Goal: Contribute content: Contribute content

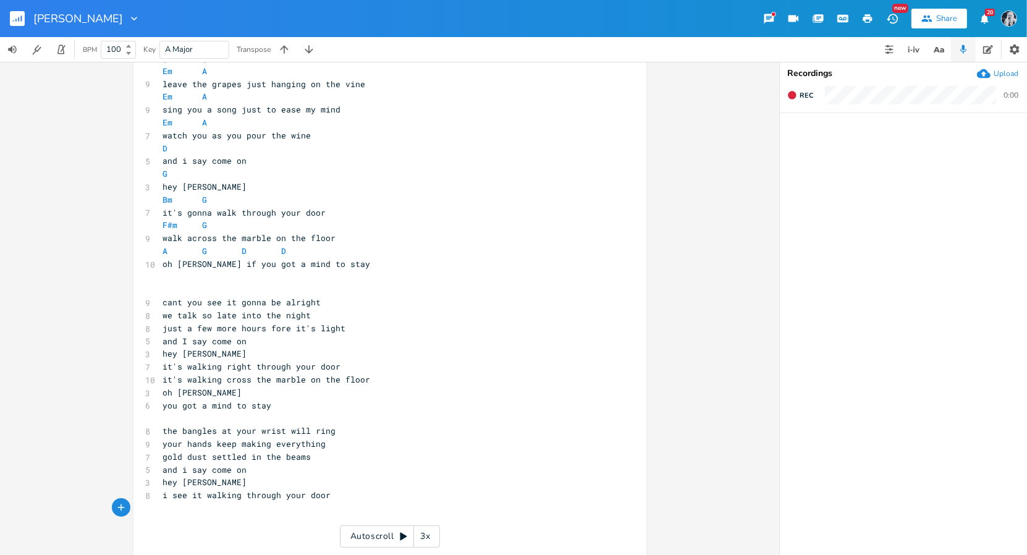
scroll to position [48, 0]
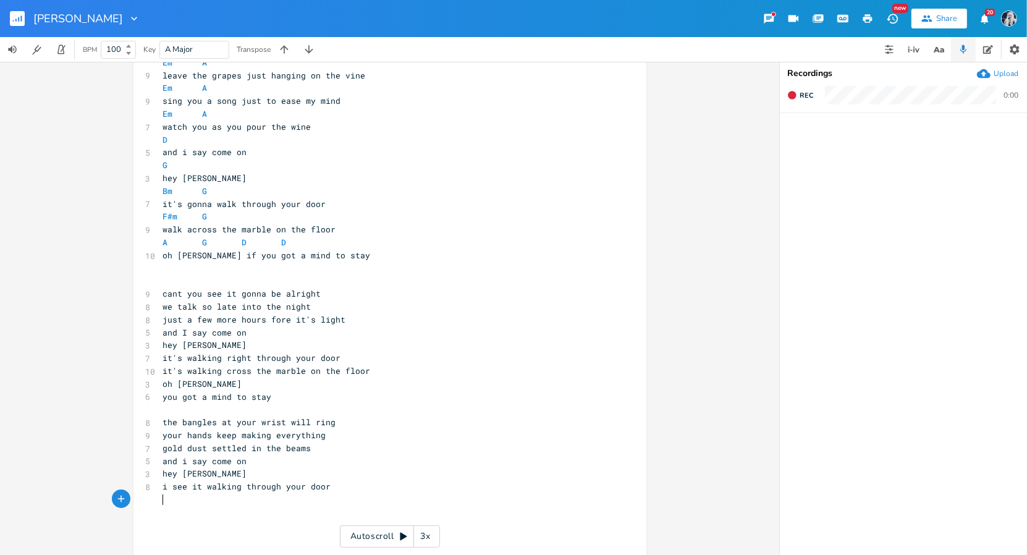
click at [161, 101] on pre "sing you a song just to ease my mind" at bounding box center [384, 101] width 446 height 13
type textarea "ill"
click at [276, 101] on span "ill sing you a song just to ease my mind" at bounding box center [262, 100] width 198 height 11
click at [172, 101] on span "ill sing you a song to ease my mind" at bounding box center [249, 100] width 173 height 11
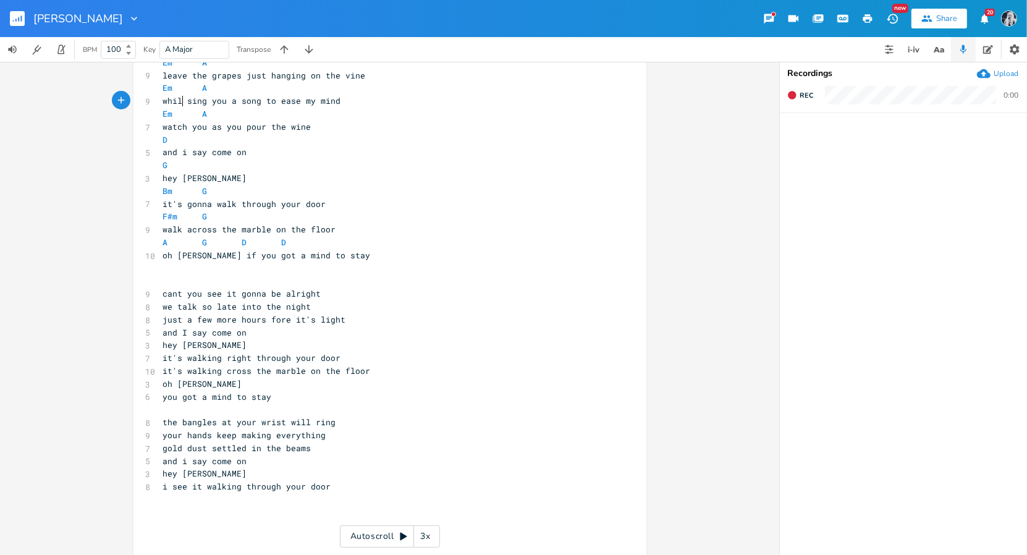
scroll to position [0, 14]
type textarea "while i"
click at [182, 127] on span "watch you as you pour the wine" at bounding box center [237, 126] width 148 height 11
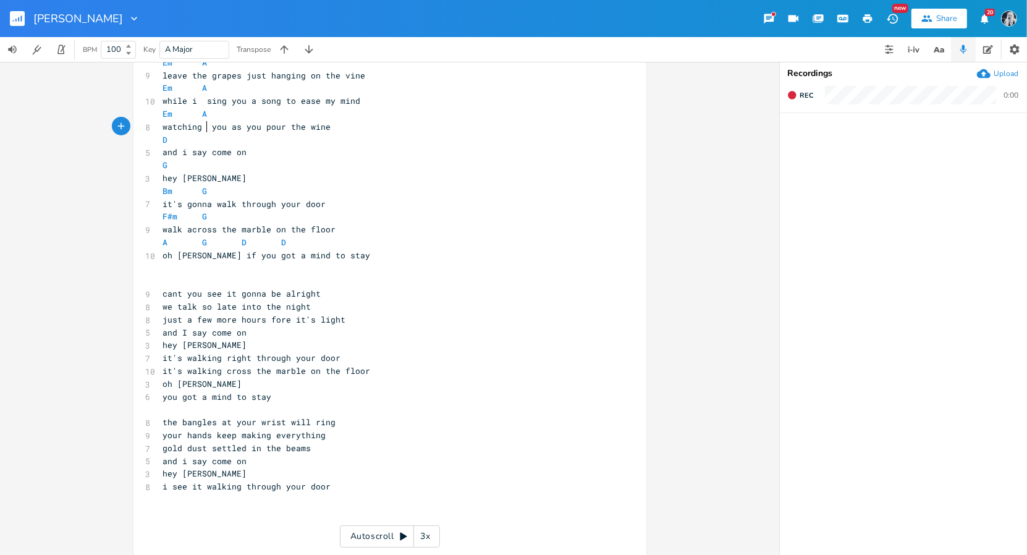
type textarea "ing as"
click at [289, 130] on span "watching as you as you pour the wine" at bounding box center [252, 126] width 178 height 11
type textarea "out all"
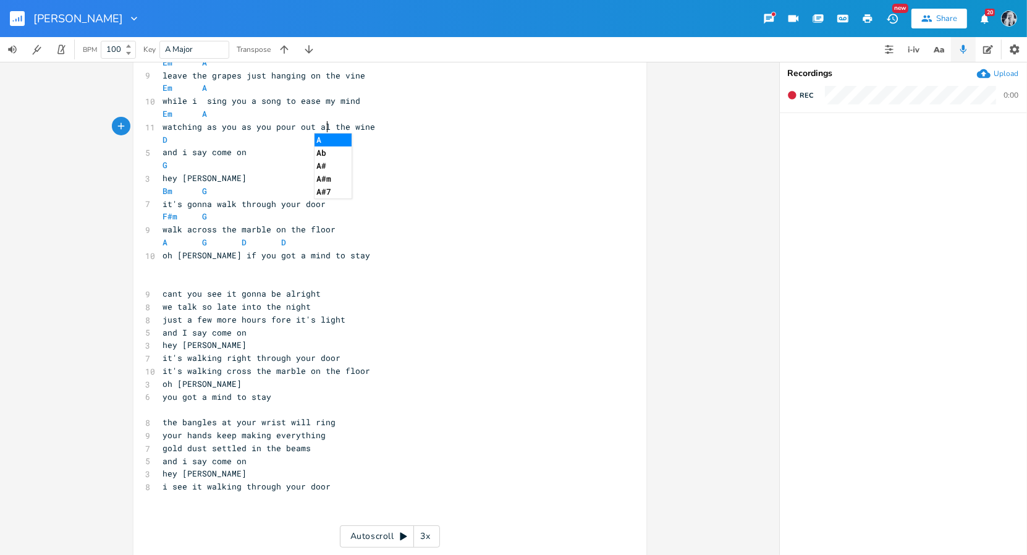
scroll to position [0, 25]
click at [304, 422] on span "the bangles at your wrist will ring" at bounding box center [249, 422] width 173 height 11
type textarea "]\"
type textarea "are gonna"
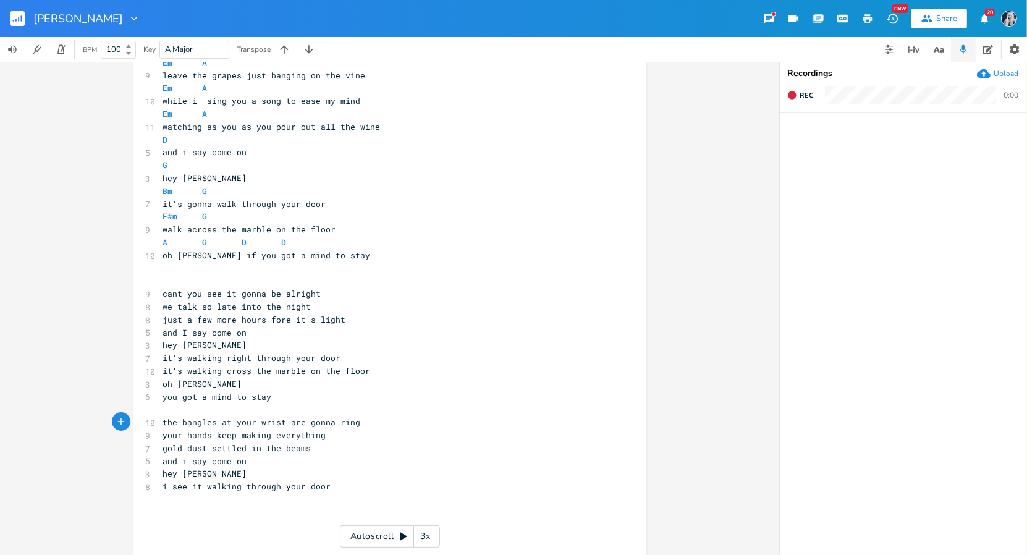
scroll to position [0, 36]
click at [161, 440] on pre "your hands keep making everything" at bounding box center [384, 435] width 446 height 13
type textarea "while"
click at [163, 452] on span "gold dust settled in the beams" at bounding box center [237, 448] width 148 height 11
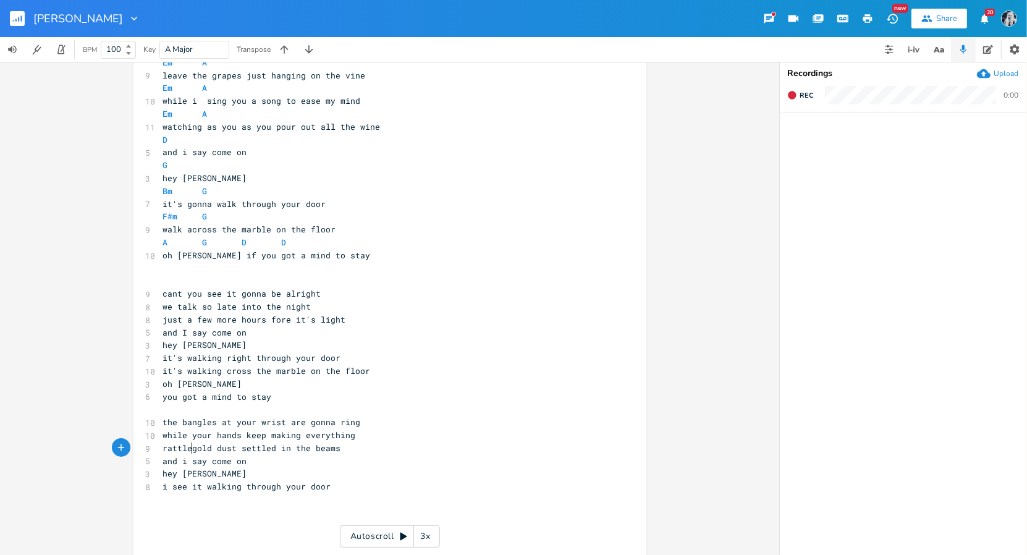
scroll to position [0, 20]
type textarea "rattle the"
drag, startPoint x: 330, startPoint y: 450, endPoint x: 300, endPoint y: 451, distance: 29.1
click at [300, 451] on span "rattle the gold dust settled in the beams" at bounding box center [264, 448] width 203 height 11
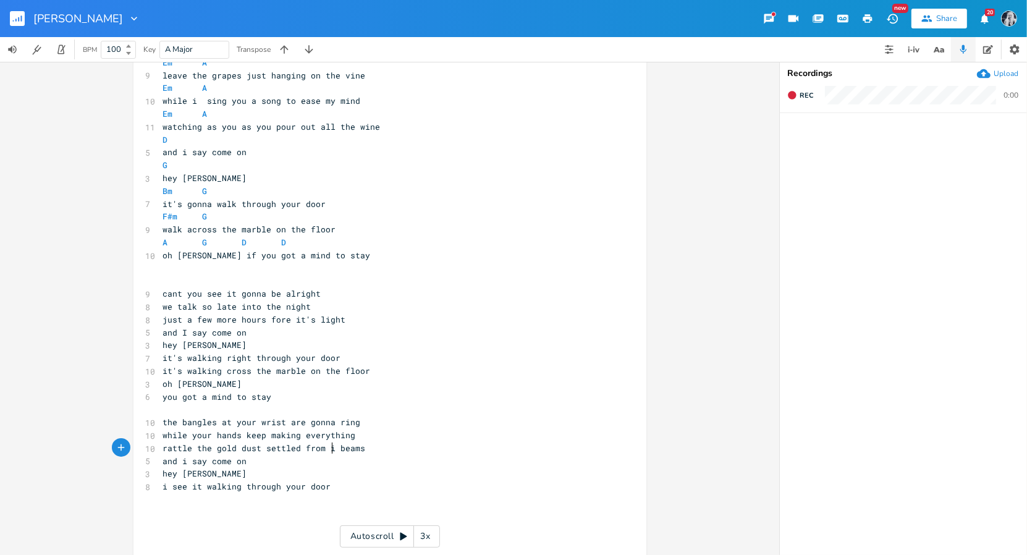
scroll to position [0, 25]
type textarea "from inside the"
drag, startPoint x: 353, startPoint y: 451, endPoint x: 262, endPoint y: 451, distance: 90.9
click at [262, 451] on span "rattle the gold dust settled from inside the beams" at bounding box center [286, 448] width 247 height 11
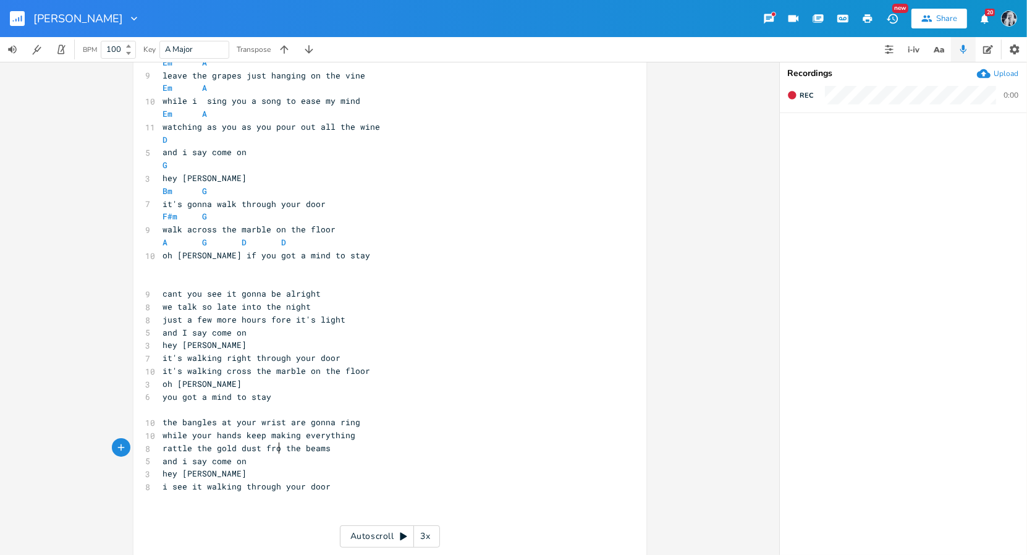
type textarea "from"
click at [237, 116] on pre "Em A" at bounding box center [384, 114] width 446 height 13
type textarea "(G)"
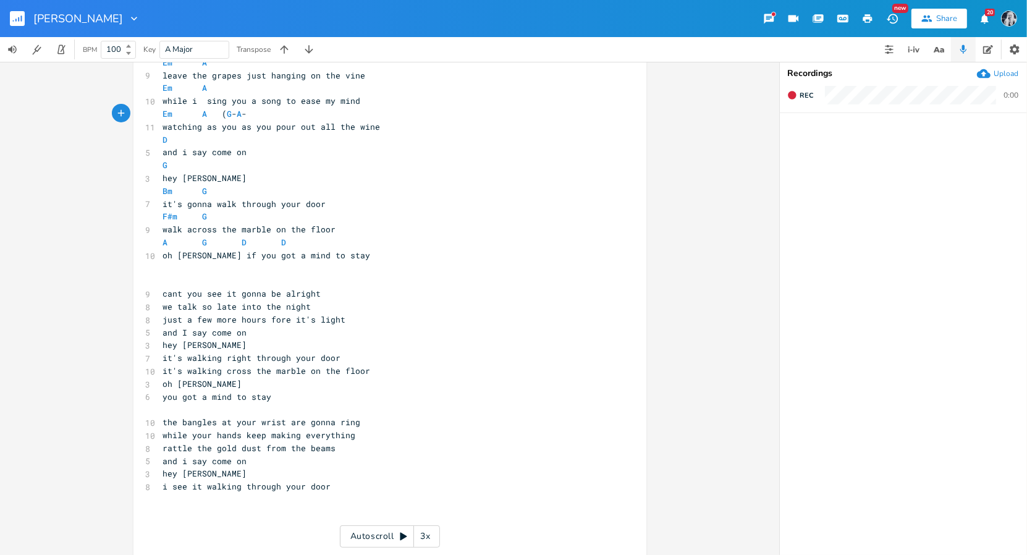
scroll to position [0, 17]
type textarea "-A-D)"
click at [163, 257] on span "oh [PERSON_NAME] if you got a mind to stay" at bounding box center [267, 255] width 208 height 11
type textarea "hey hey"
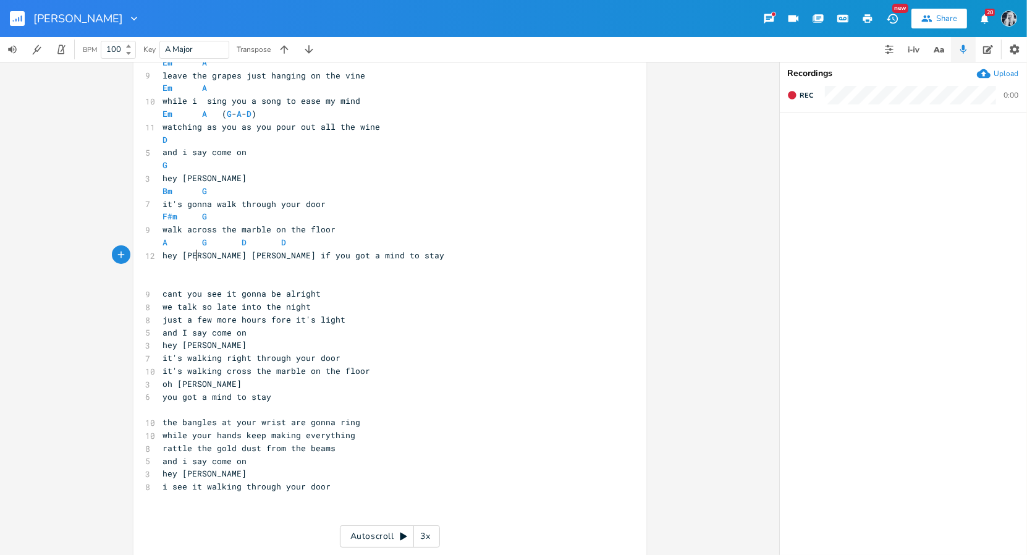
scroll to position [0, 30]
click at [163, 308] on span "we talk so late into the night" at bounding box center [237, 306] width 148 height 11
type textarea "as"
type textarea "re"
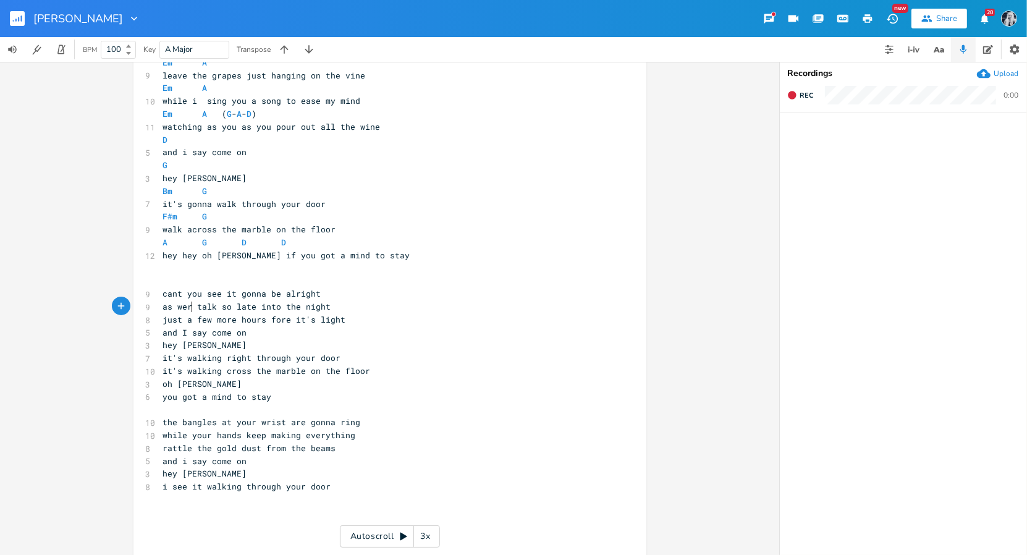
scroll to position [0, 6]
type textarea "'"
type textarea "in"
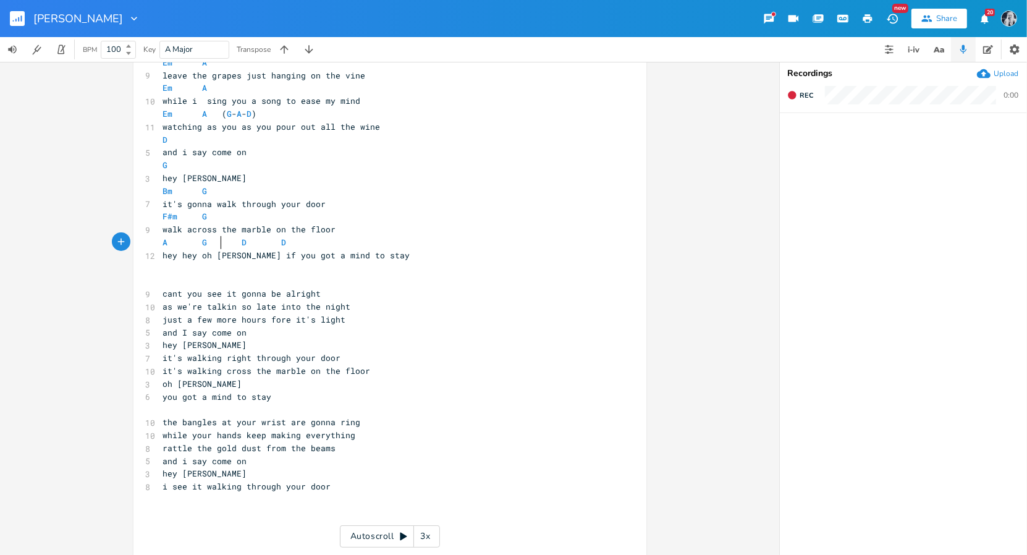
click at [223, 242] on span at bounding box center [233, 242] width 20 height 13
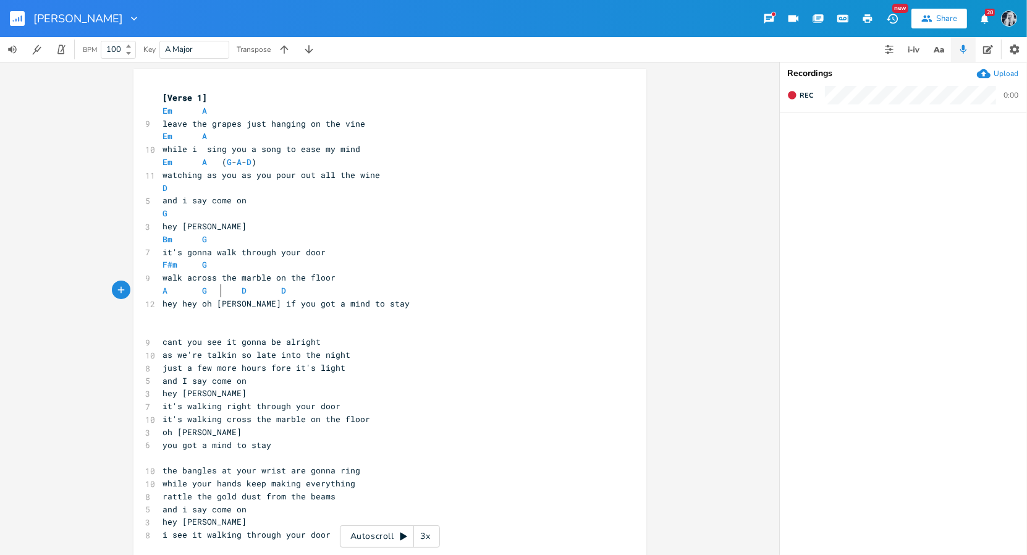
scroll to position [217, 0]
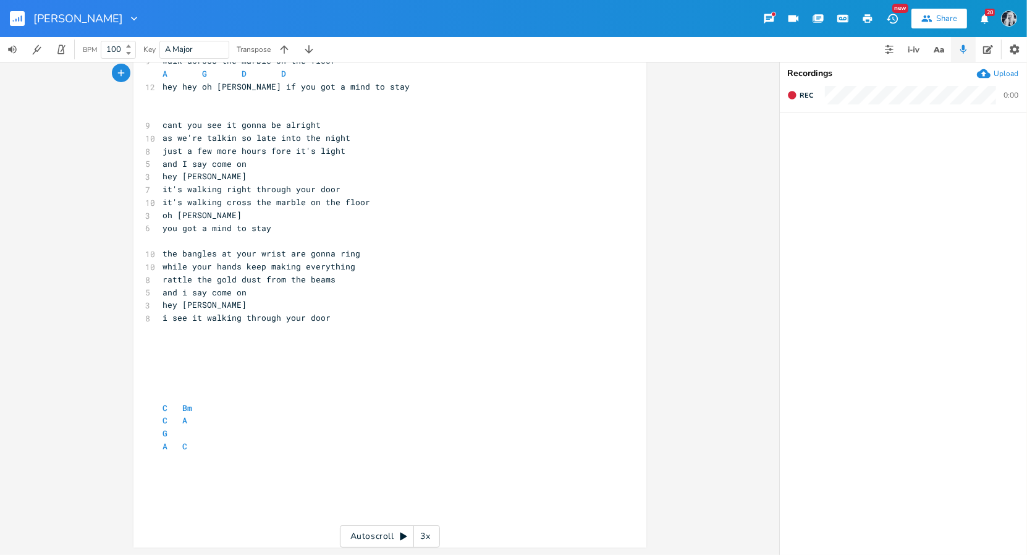
click at [165, 353] on pre "​" at bounding box center [384, 356] width 446 height 13
type textarea "i see the light in me inside of you"
type textarea "i see"
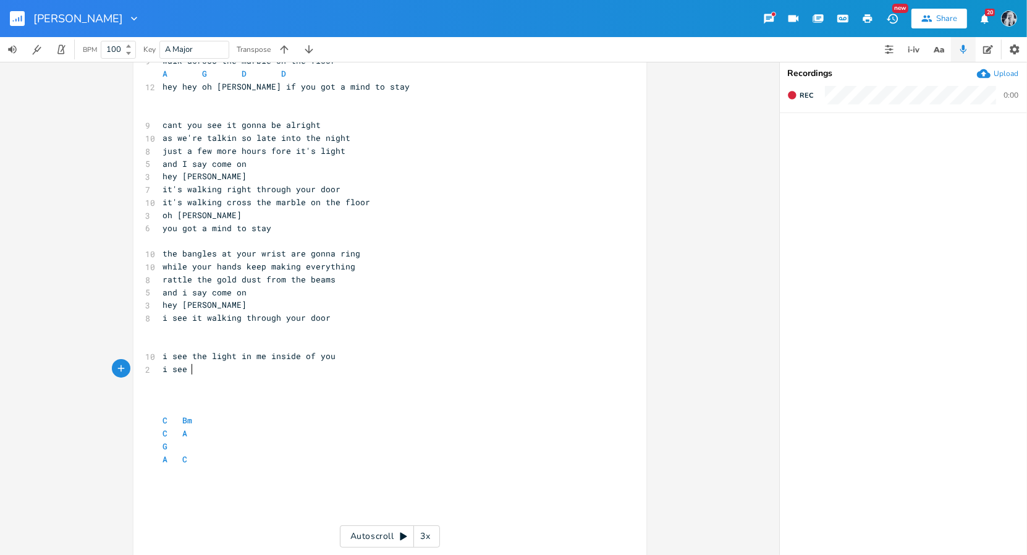
scroll to position [0, 17]
type textarea "geli"
type textarea "believe in you when"
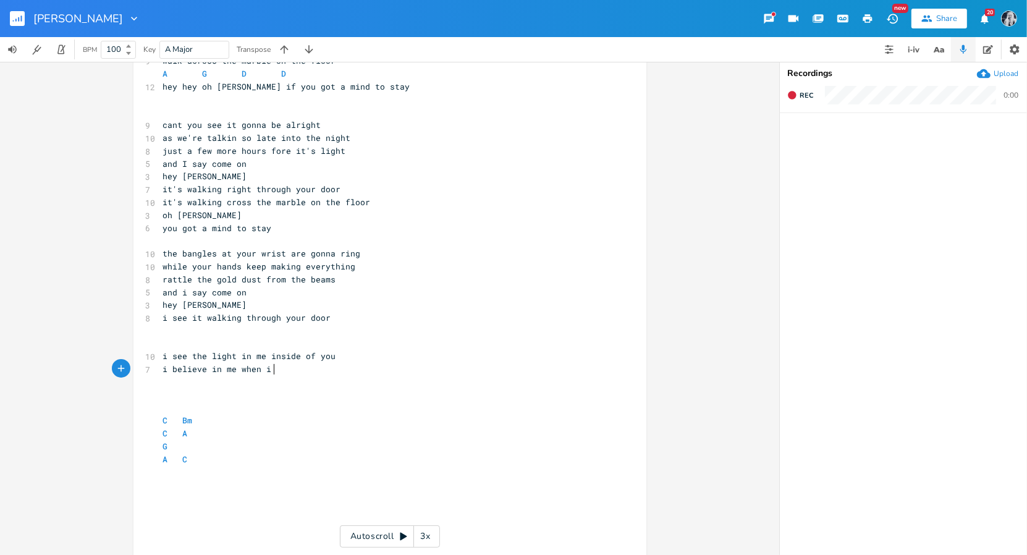
type textarea "me when i m"
type textarea "believe in you"
type textarea "i see it com"
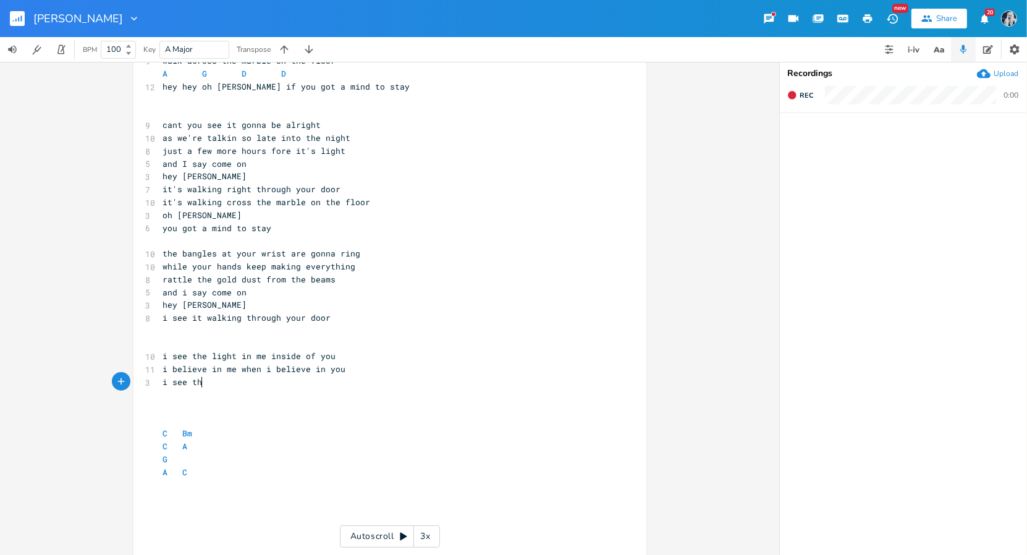
type textarea "the"
click at [338, 357] on pre "i see the light in me inside of you" at bounding box center [384, 356] width 446 height 13
type textarea "i know"
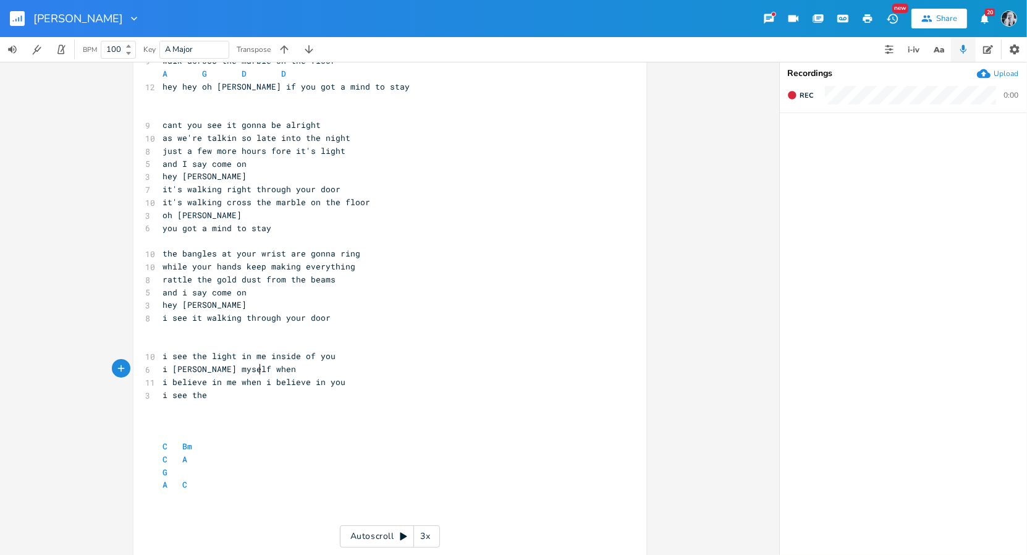
scroll to position [0, 72]
type textarea "[PERSON_NAME] myself when i forgive you too"
click at [214, 398] on pre "i see the" at bounding box center [384, 395] width 446 height 13
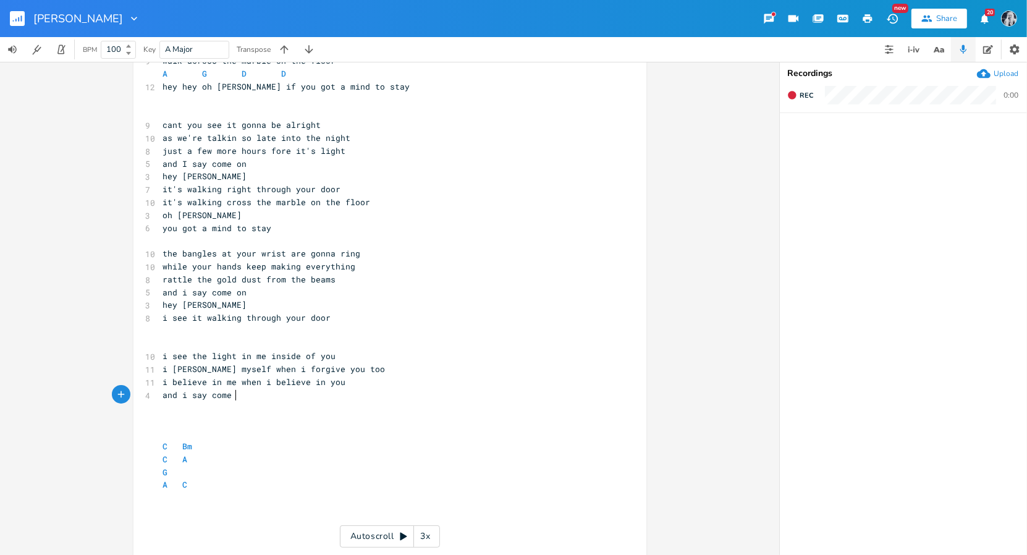
type textarea "and i say come on"
type textarea "hey [PERSON_NAME]"
type textarea "we got it walking"
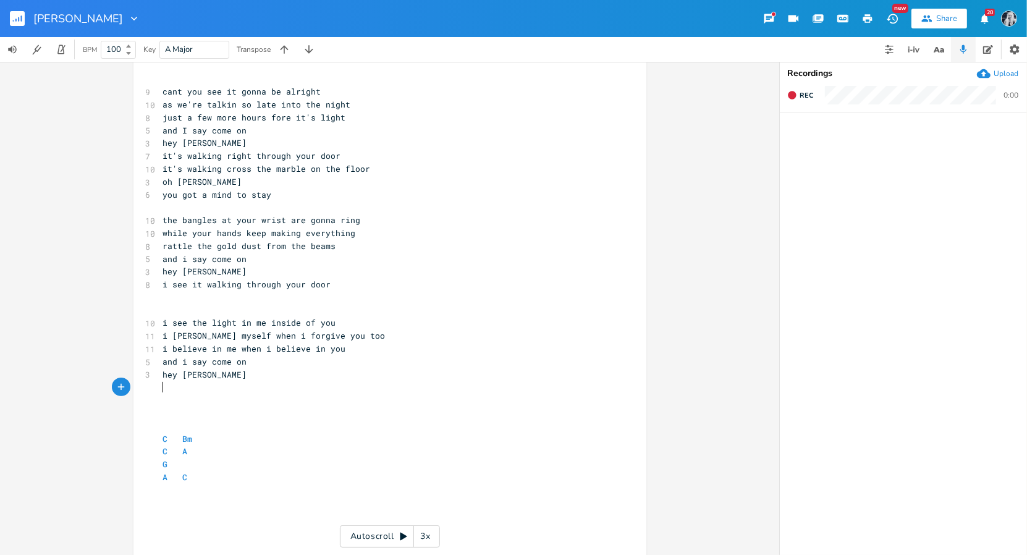
scroll to position [252, 0]
click at [189, 246] on span "rattle the gold dust from the beams" at bounding box center [249, 244] width 173 height 11
type textarea "ing"
type textarea "i see it walking through your door"
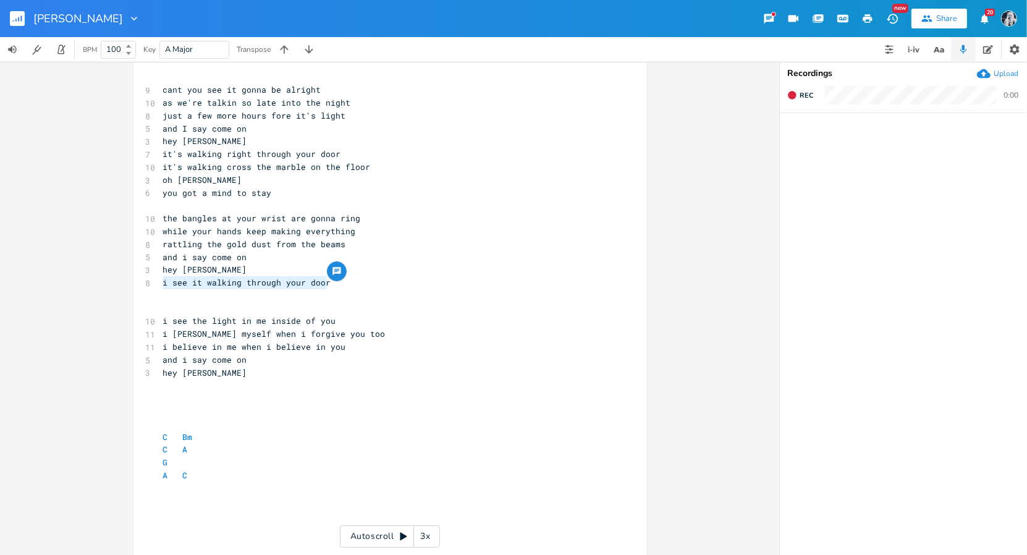
drag, startPoint x: 325, startPoint y: 283, endPoint x: 148, endPoint y: 287, distance: 176.2
click at [148, 287] on div "i see it walking through your door x [Verse 1] Em A 9 leave the grapes just han…" at bounding box center [390, 197] width 513 height 760
click at [216, 375] on pre "hey [PERSON_NAME]" at bounding box center [384, 373] width 446 height 13
click at [169, 388] on span "i see it walking through your door" at bounding box center [247, 385] width 168 height 11
type textarea "an"
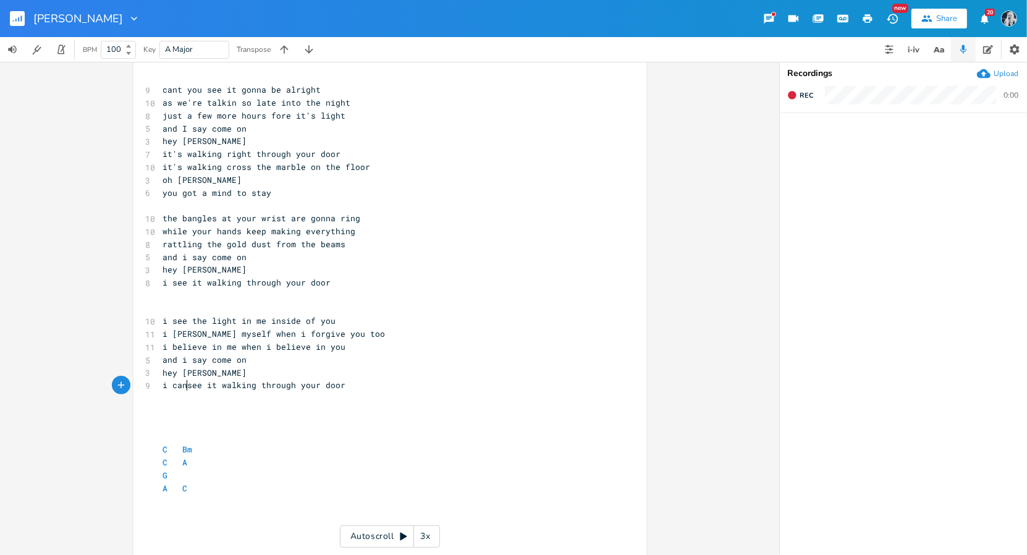
type textarea "can"
click at [357, 383] on pre "i can see it walking through your door" at bounding box center [384, 385] width 446 height 13
type textarea "aint no need to worry anymore"
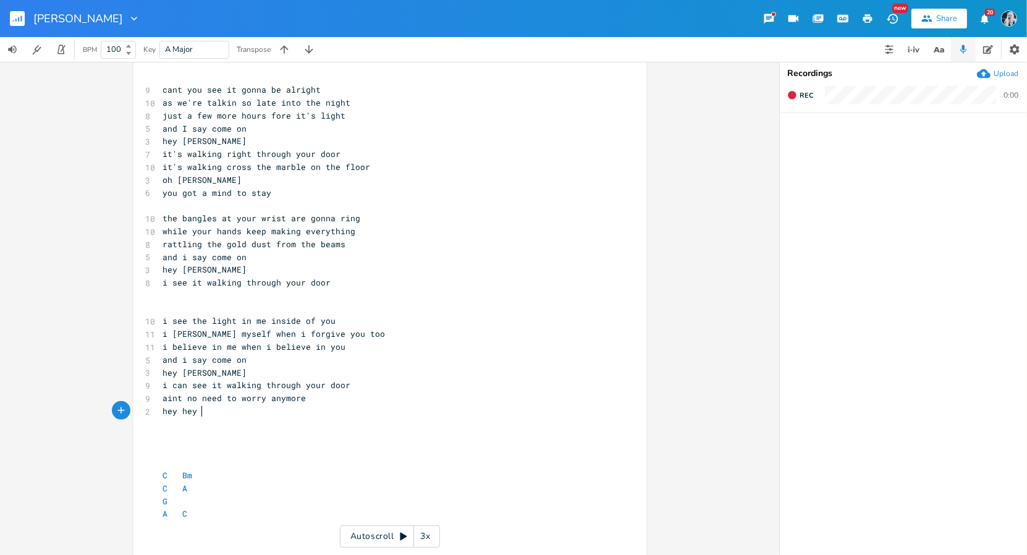
type textarea "hey hey"
type textarea "hey [PERSON_NAME]"
type textarea "usan"
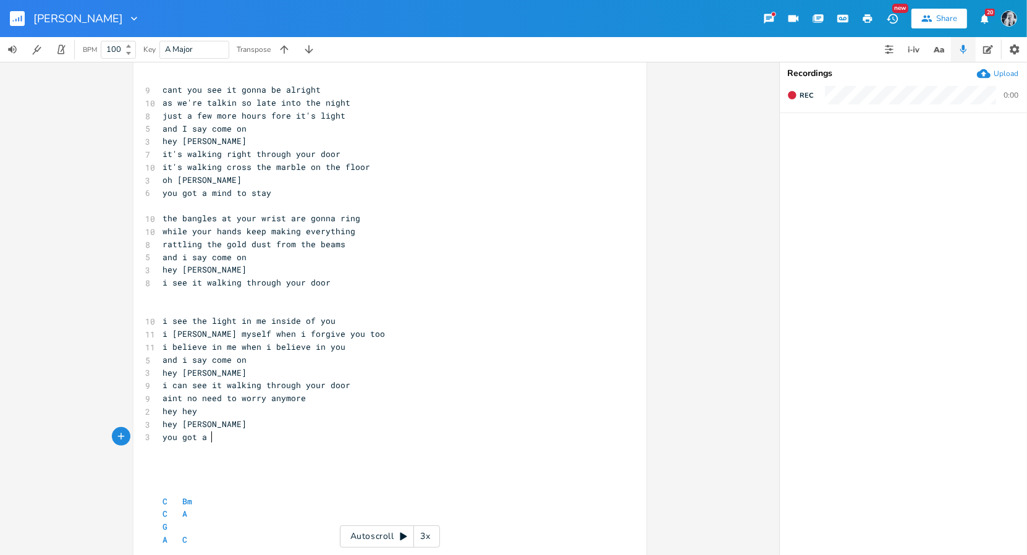
type textarea "you got a"
type textarea "i got a mind to stay"
click at [265, 234] on span "while your hands keep making everything" at bounding box center [259, 231] width 193 height 11
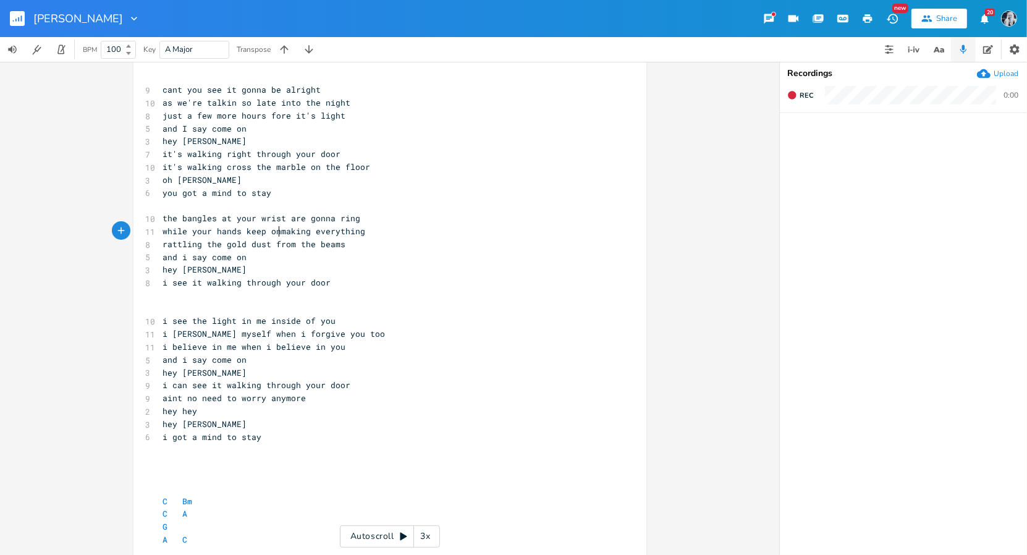
type textarea "on"
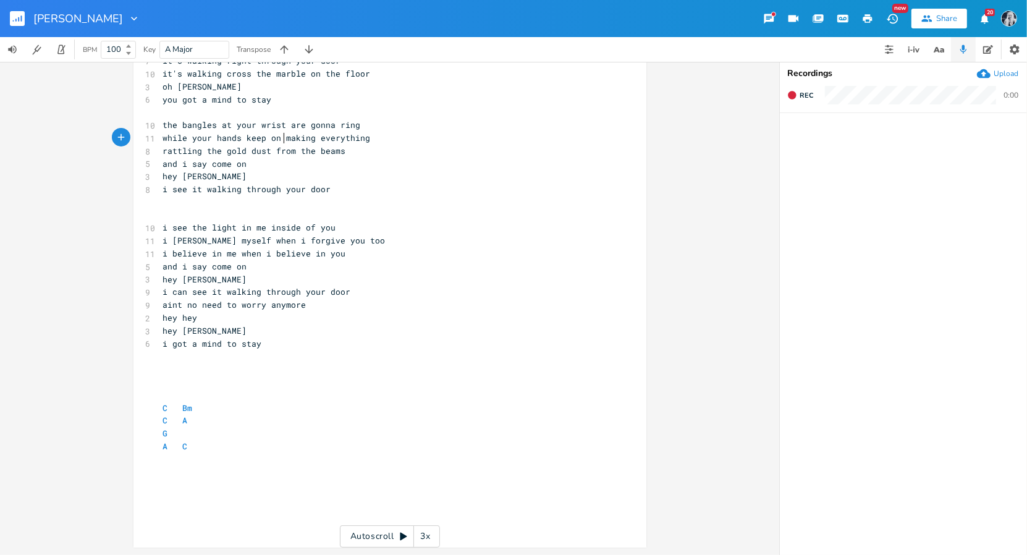
scroll to position [344, 0]
click at [206, 442] on pre "A C" at bounding box center [384, 447] width 446 height 13
type textarea "c"
type textarea "bm"
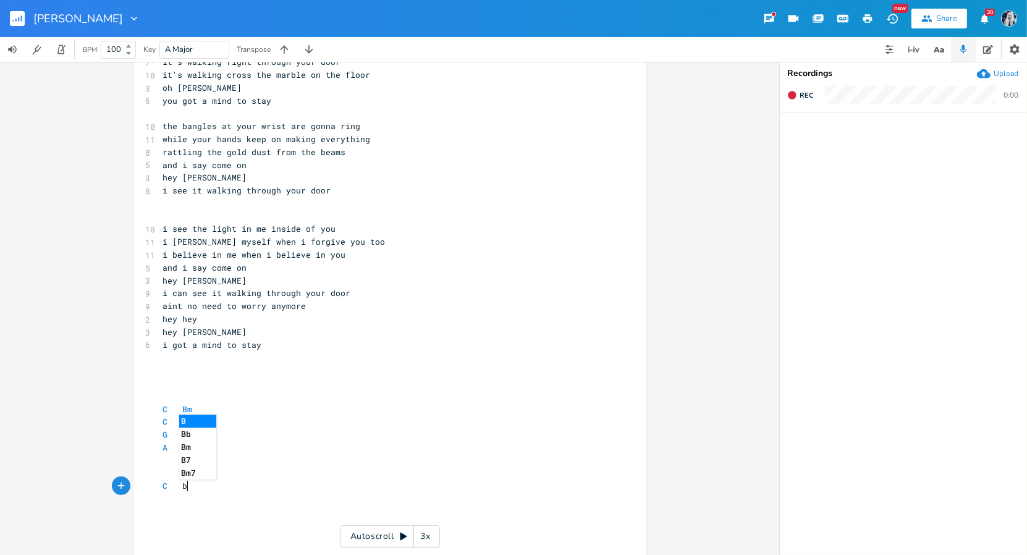
scroll to position [0, 11]
type textarea "am"
type textarea "g"
type textarea "d"
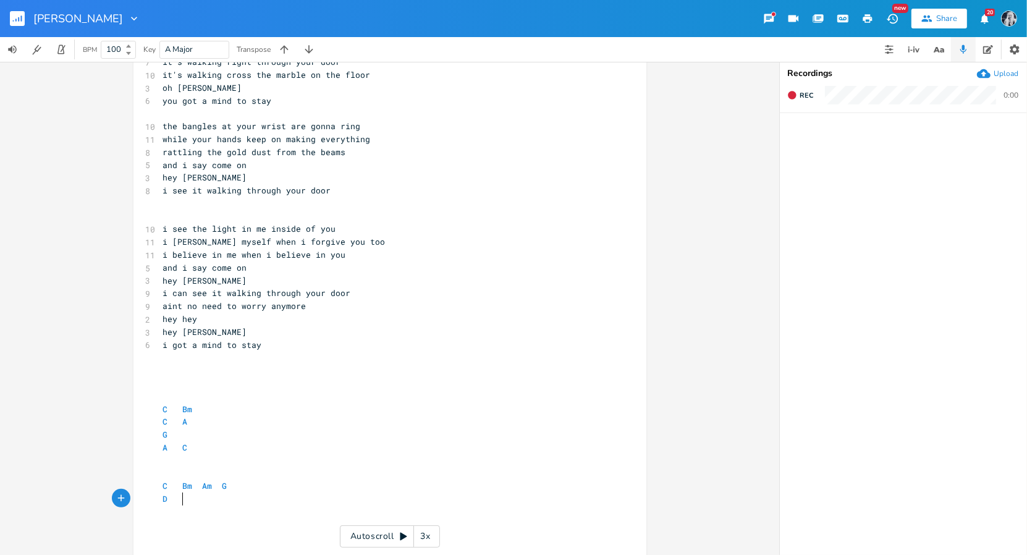
type textarea "a"
type textarea "g"
click at [212, 500] on pre "D A G" at bounding box center [384, 499] width 446 height 13
click at [216, 296] on span "i can see it walking through your door" at bounding box center [257, 292] width 188 height 11
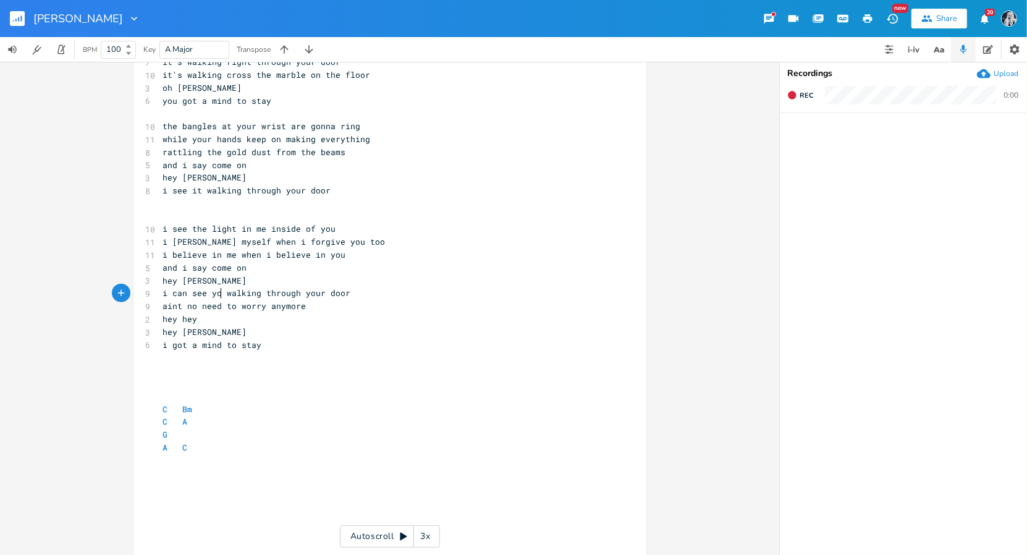
type textarea "you"
type textarea "my"
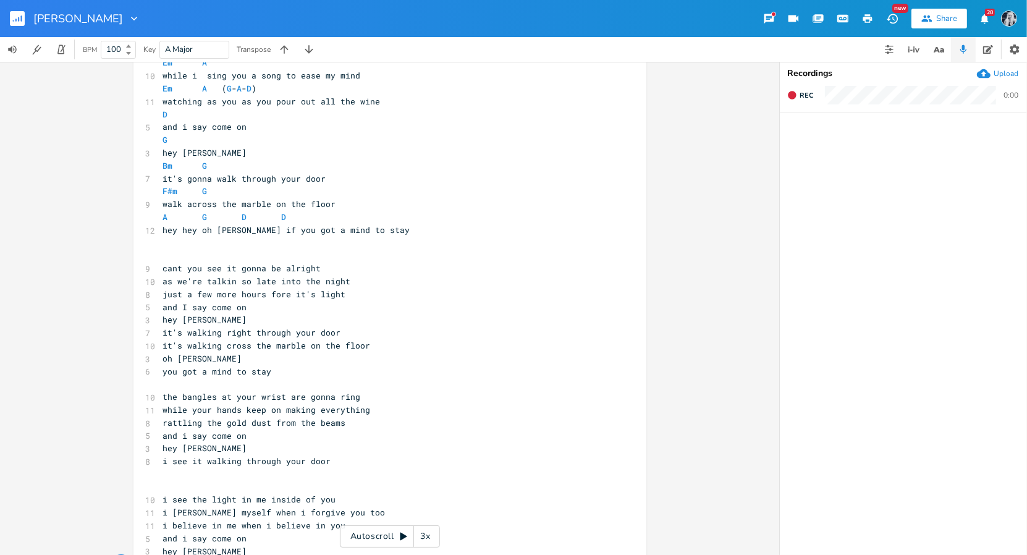
scroll to position [0, 0]
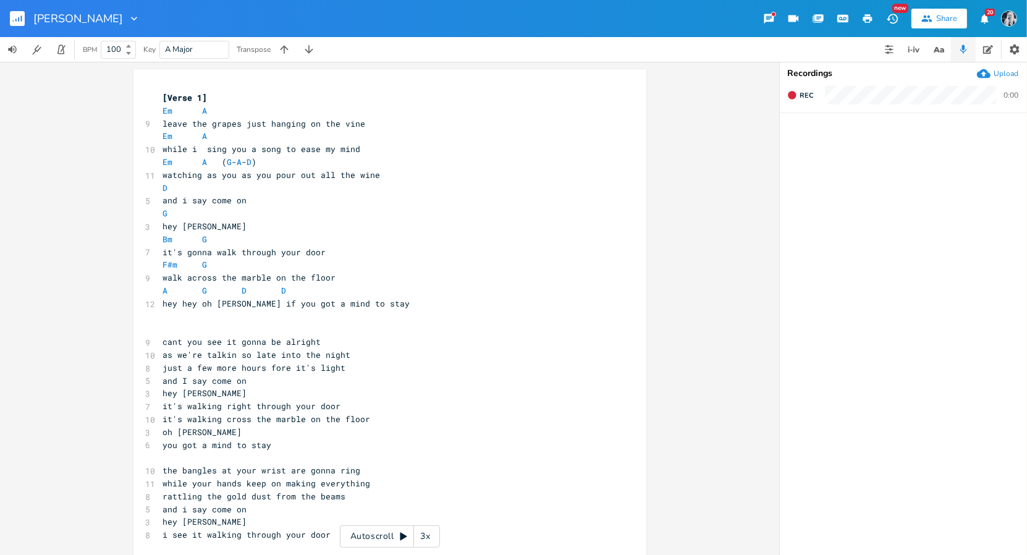
click at [198, 150] on span "while i sing you a song to ease my mind" at bounding box center [262, 148] width 198 height 11
drag, startPoint x: 220, startPoint y: 151, endPoint x: 158, endPoint y: 155, distance: 62.6
click at [161, 155] on div "[Verse 1] Em A 9 leave the grapes just hanging on the vine Em A 10 while i sing…" at bounding box center [384, 502] width 446 height 823
type textarea "i'm singing"
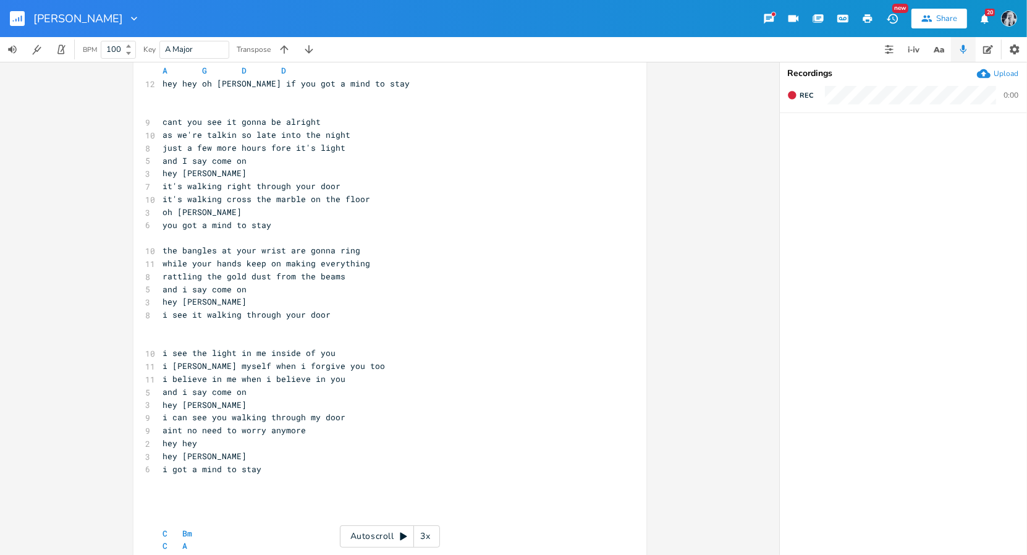
scroll to position [221, 0]
drag, startPoint x: 198, startPoint y: 123, endPoint x: 160, endPoint y: 125, distance: 37.8
click at [163, 125] on span "cant you see it gonna be alright" at bounding box center [242, 121] width 158 height 11
type textarea "I can"
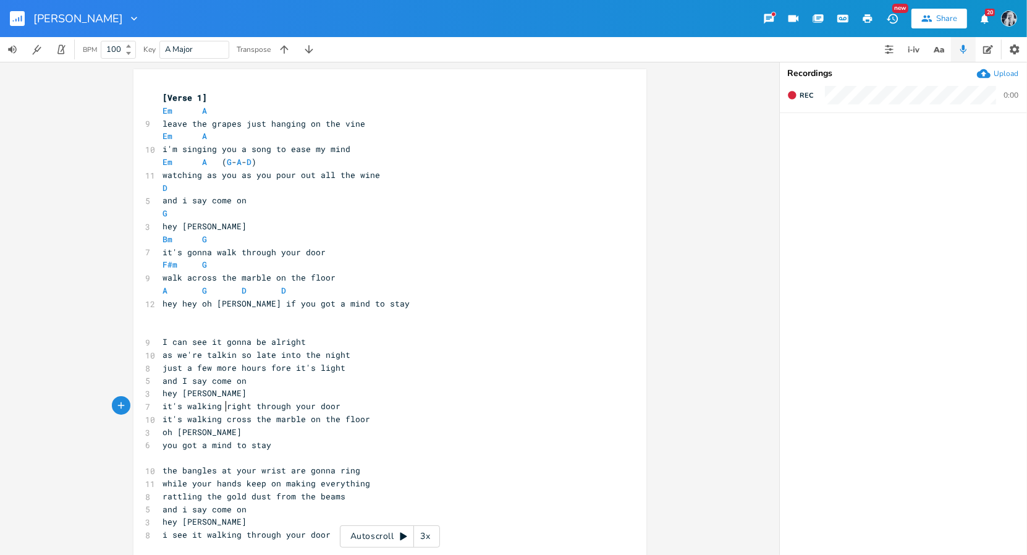
click at [221, 411] on span "it's walking right through your door" at bounding box center [252, 406] width 178 height 11
type textarea "in"
